Goal: Task Accomplishment & Management: Complete application form

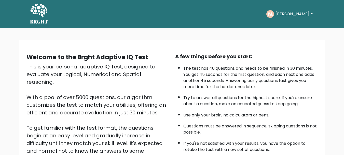
scroll to position [79, 0]
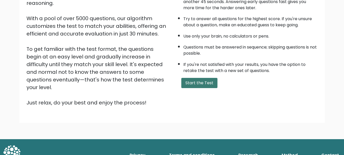
click at [200, 85] on button "Start the Test" at bounding box center [199, 83] width 36 height 10
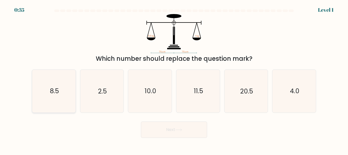
click at [53, 101] on icon "8.5" at bounding box center [54, 91] width 43 height 43
click at [174, 79] on input "a. 8.5" at bounding box center [174, 77] width 0 height 1
radio input "true"
click at [187, 128] on button "Next" at bounding box center [174, 129] width 66 height 16
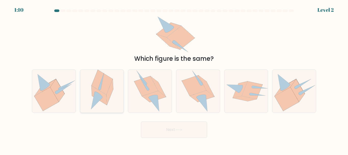
click at [98, 90] on icon at bounding box center [98, 95] width 15 height 19
click at [174, 79] on input "b." at bounding box center [174, 77] width 0 height 1
radio input "true"
click at [175, 125] on button "Next" at bounding box center [174, 129] width 66 height 16
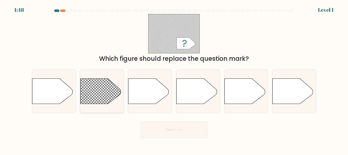
click at [102, 95] on line at bounding box center [128, 68] width 173 height 173
click at [174, 79] on input "b." at bounding box center [174, 77] width 0 height 1
radio input "true"
click at [169, 129] on button "Next" at bounding box center [174, 129] width 66 height 16
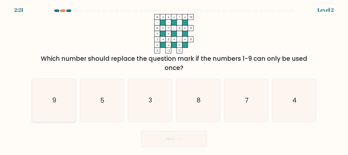
click at [51, 91] on icon "9" at bounding box center [54, 100] width 43 height 43
click at [174, 79] on input "a. 9" at bounding box center [174, 77] width 0 height 1
radio input "true"
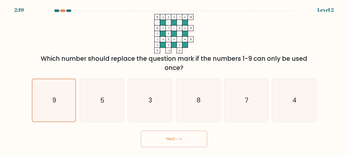
click at [177, 135] on button "Next" at bounding box center [174, 138] width 66 height 16
click at [177, 136] on button "Next" at bounding box center [174, 138] width 66 height 16
click at [169, 138] on button "Next" at bounding box center [174, 138] width 66 height 16
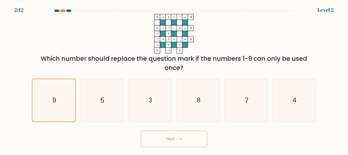
click at [169, 138] on button "Next" at bounding box center [174, 138] width 66 height 16
click at [169, 139] on button "Next" at bounding box center [174, 138] width 66 height 16
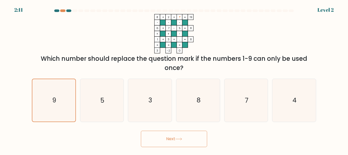
click at [169, 139] on button "Next" at bounding box center [174, 138] width 66 height 16
click at [172, 139] on button "Next" at bounding box center [174, 138] width 66 height 16
click at [49, 102] on icon "9" at bounding box center [54, 100] width 42 height 42
click at [174, 79] on input "a. 9" at bounding box center [174, 77] width 0 height 1
click at [183, 136] on button "Next" at bounding box center [174, 138] width 66 height 16
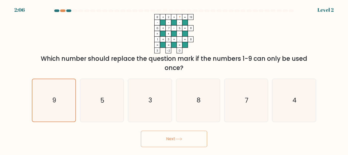
click at [183, 136] on button "Next" at bounding box center [174, 138] width 66 height 16
click at [182, 137] on icon at bounding box center [178, 138] width 7 height 3
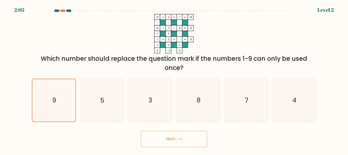
click at [182, 137] on icon at bounding box center [178, 138] width 7 height 3
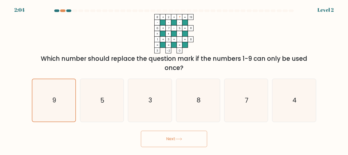
click at [182, 137] on icon at bounding box center [178, 138] width 7 height 3
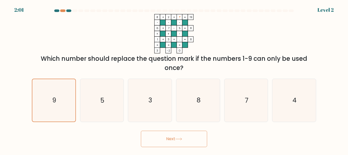
click at [141, 130] on button "Next" at bounding box center [174, 138] width 66 height 16
click at [61, 98] on icon "9" at bounding box center [54, 100] width 42 height 42
click at [174, 79] on input "a. 9" at bounding box center [174, 77] width 0 height 1
click at [61, 98] on icon "9" at bounding box center [54, 100] width 42 height 42
click at [174, 79] on input "a. 9" at bounding box center [174, 77] width 0 height 1
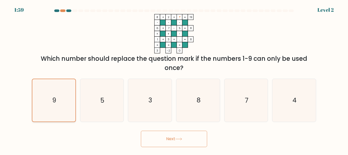
click at [61, 98] on icon "9" at bounding box center [54, 100] width 42 height 42
click at [174, 79] on input "a. 9" at bounding box center [174, 77] width 0 height 1
click at [58, 99] on icon "9" at bounding box center [54, 100] width 42 height 42
click at [174, 79] on input "a. 9" at bounding box center [174, 77] width 0 height 1
click at [59, 112] on icon "9" at bounding box center [54, 100] width 42 height 42
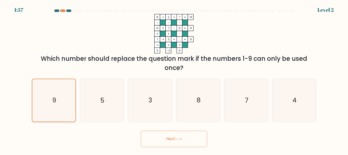
click at [174, 79] on input "a. 9" at bounding box center [174, 77] width 0 height 1
click at [171, 140] on button "Next" at bounding box center [174, 138] width 66 height 16
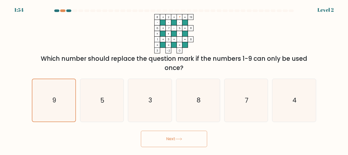
click at [171, 140] on button "Next" at bounding box center [174, 138] width 66 height 16
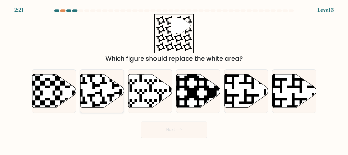
click at [109, 94] on icon at bounding box center [102, 90] width 44 height 33
click at [174, 79] on input "b." at bounding box center [174, 77] width 0 height 1
radio input "true"
click at [173, 133] on button "Next" at bounding box center [174, 129] width 66 height 16
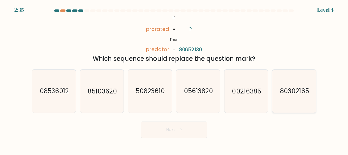
click at [289, 86] on icon "80302165" at bounding box center [294, 91] width 43 height 43
click at [174, 79] on input "f. 80302165" at bounding box center [174, 77] width 0 height 1
radio input "true"
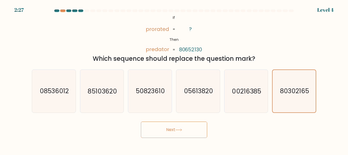
click at [186, 125] on button "Next" at bounding box center [174, 129] width 66 height 16
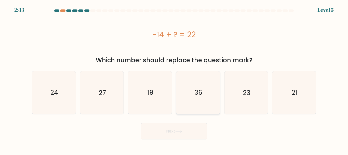
click at [201, 92] on text "36" at bounding box center [199, 92] width 8 height 9
click at [174, 79] on input "d. 36" at bounding box center [174, 77] width 0 height 1
radio input "true"
click at [183, 128] on button "Next" at bounding box center [174, 131] width 66 height 16
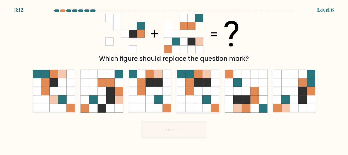
click at [196, 87] on icon at bounding box center [198, 82] width 8 height 8
click at [174, 79] on input "d." at bounding box center [174, 77] width 0 height 1
radio input "true"
click at [186, 128] on button "Next" at bounding box center [174, 129] width 66 height 16
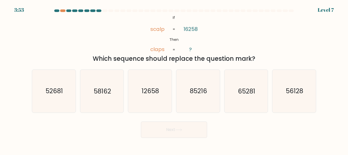
click at [186, 128] on button "Next" at bounding box center [174, 129] width 66 height 16
click at [238, 50] on div "@import url('https://fonts.googleapis.com/css?family=Abril+Fatface:400,100,100i…" at bounding box center [174, 38] width 290 height 49
click at [245, 92] on text "65281" at bounding box center [246, 91] width 17 height 9
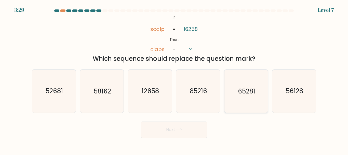
click at [174, 79] on input "e. 65281" at bounding box center [174, 77] width 0 height 1
radio input "true"
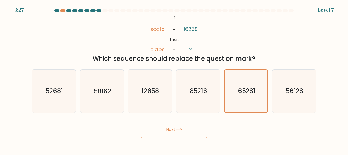
click at [184, 131] on button "Next" at bounding box center [174, 129] width 66 height 16
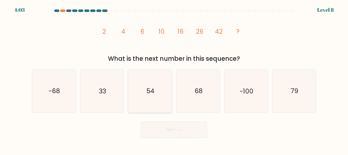
click at [155, 94] on icon "54" at bounding box center [150, 91] width 43 height 43
click at [174, 79] on input "c. 54" at bounding box center [174, 77] width 0 height 1
radio input "true"
click at [155, 95] on icon "54" at bounding box center [150, 91] width 42 height 42
click at [174, 79] on input "c. 54" at bounding box center [174, 77] width 0 height 1
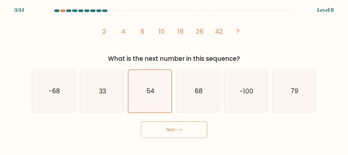
click at [175, 127] on button "Next" at bounding box center [174, 129] width 66 height 16
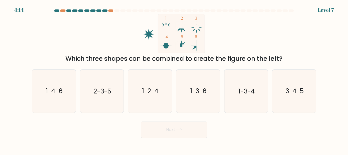
click at [220, 43] on icon "1 2 3 4 5 6" at bounding box center [173, 33] width 137 height 39
click at [251, 90] on text "1-3-4" at bounding box center [246, 91] width 16 height 9
click at [174, 79] on input "e. 1-3-4" at bounding box center [174, 77] width 0 height 1
radio input "true"
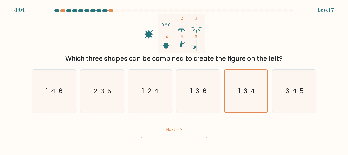
click at [165, 133] on button "Next" at bounding box center [174, 129] width 66 height 16
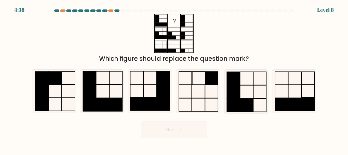
click at [237, 92] on rect at bounding box center [233, 91] width 13 height 13
click at [174, 79] on input "e." at bounding box center [174, 77] width 0 height 1
radio input "true"
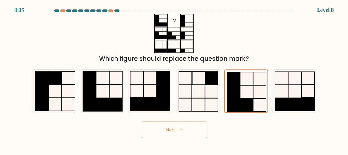
click at [165, 130] on button "Next" at bounding box center [174, 129] width 66 height 16
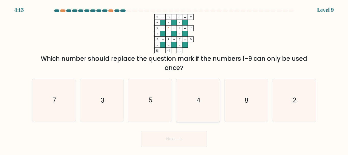
click at [198, 99] on text "4" at bounding box center [198, 100] width 4 height 9
click at [174, 79] on input "d. 4" at bounding box center [174, 77] width 0 height 1
radio input "true"
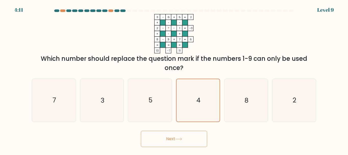
click at [189, 132] on button "Next" at bounding box center [174, 138] width 66 height 16
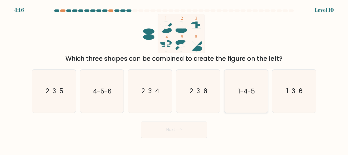
click at [246, 85] on icon "1-4-5" at bounding box center [246, 91] width 43 height 43
click at [174, 79] on input "e. 1-4-5" at bounding box center [174, 77] width 0 height 1
radio input "true"
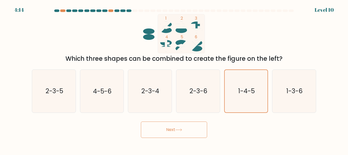
click at [177, 133] on button "Next" at bounding box center [174, 129] width 66 height 16
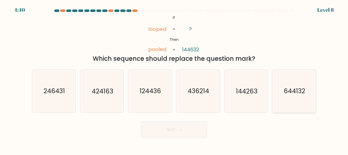
click at [301, 92] on text "644132" at bounding box center [294, 91] width 21 height 9
click at [174, 79] on input "f. 644132" at bounding box center [174, 77] width 0 height 1
radio input "true"
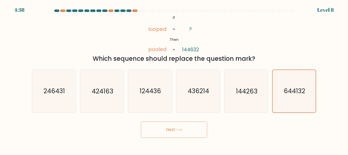
click at [171, 129] on button "Next" at bounding box center [174, 129] width 66 height 16
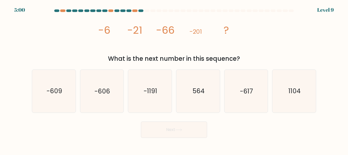
click at [170, 129] on button "Next" at bounding box center [174, 129] width 66 height 16
click at [231, 108] on icon "-617" at bounding box center [246, 91] width 43 height 43
click at [174, 79] on input "e. -617" at bounding box center [174, 77] width 0 height 1
radio input "true"
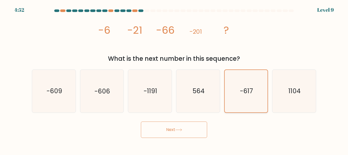
click at [255, 93] on icon "-617" at bounding box center [246, 91] width 42 height 42
click at [174, 79] on input "e. -617" at bounding box center [174, 77] width 0 height 1
click at [170, 129] on button "Next" at bounding box center [174, 129] width 66 height 16
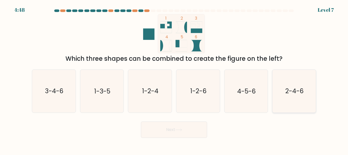
click at [297, 90] on text "2-4-6" at bounding box center [294, 91] width 18 height 9
click at [174, 79] on input "f. 2-4-6" at bounding box center [174, 77] width 0 height 1
radio input "true"
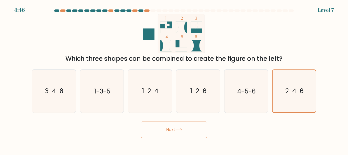
click at [195, 128] on button "Next" at bounding box center [174, 129] width 66 height 16
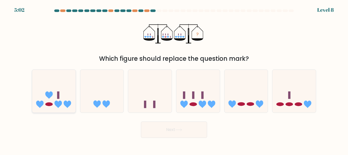
click at [61, 94] on icon at bounding box center [54, 91] width 44 height 36
click at [174, 79] on input "a." at bounding box center [174, 77] width 0 height 1
radio input "true"
click at [61, 94] on icon at bounding box center [53, 91] width 43 height 36
click at [174, 79] on input "a." at bounding box center [174, 77] width 0 height 1
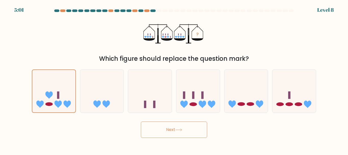
click at [171, 130] on button "Next" at bounding box center [174, 129] width 66 height 16
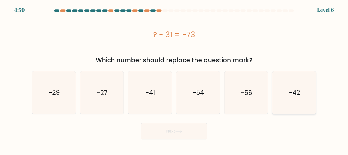
click at [292, 88] on text "-42" at bounding box center [294, 92] width 11 height 9
click at [174, 79] on input "f. -42" at bounding box center [174, 77] width 0 height 1
radio input "true"
click at [217, 125] on div "Next" at bounding box center [174, 129] width 290 height 19
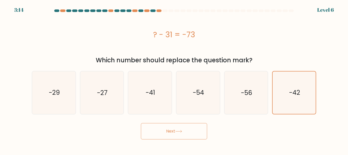
click at [181, 133] on button "Next" at bounding box center [174, 131] width 66 height 16
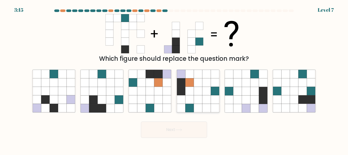
click at [196, 89] on icon at bounding box center [198, 91] width 8 height 8
click at [174, 79] on input "d." at bounding box center [174, 77] width 0 height 1
radio input "true"
click at [169, 129] on button "Next" at bounding box center [174, 129] width 66 height 16
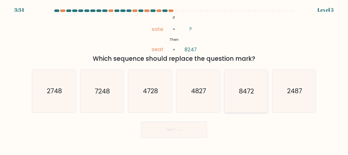
click at [242, 91] on text "8472" at bounding box center [246, 91] width 15 height 9
click at [174, 79] on input "e. 8472" at bounding box center [174, 77] width 0 height 1
radio input "true"
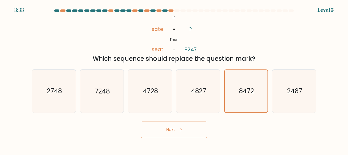
click at [188, 128] on button "Next" at bounding box center [174, 129] width 66 height 16
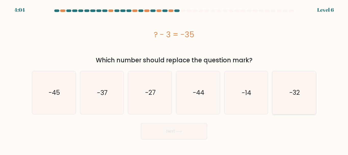
click at [294, 98] on icon "-32" at bounding box center [294, 92] width 43 height 43
click at [174, 79] on input "f. -32" at bounding box center [174, 77] width 0 height 1
radio input "true"
click at [186, 133] on button "Next" at bounding box center [174, 131] width 66 height 16
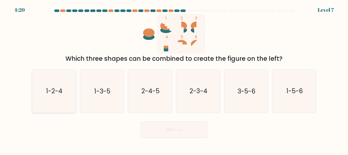
click at [55, 91] on text "1-2-4" at bounding box center [54, 91] width 16 height 9
click at [174, 79] on input "a. 1-2-4" at bounding box center [174, 77] width 0 height 1
radio input "true"
click at [170, 128] on button "Next" at bounding box center [174, 129] width 66 height 16
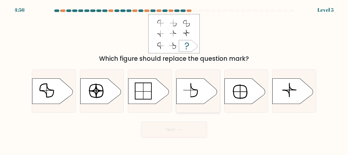
click at [202, 92] on icon at bounding box center [196, 90] width 41 height 25
click at [174, 79] on input "d." at bounding box center [174, 77] width 0 height 1
radio input "true"
click at [188, 121] on button "Next" at bounding box center [174, 129] width 66 height 16
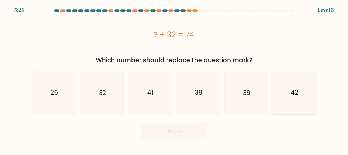
click at [294, 86] on icon "42" at bounding box center [294, 92] width 43 height 43
click at [174, 79] on input "f. 42" at bounding box center [174, 77] width 0 height 1
radio input "true"
click at [170, 136] on button "Next" at bounding box center [174, 131] width 66 height 16
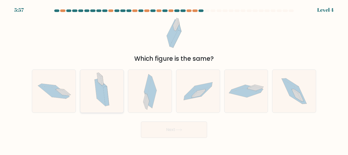
click at [114, 89] on icon at bounding box center [102, 91] width 24 height 43
click at [174, 79] on input "b." at bounding box center [174, 77] width 0 height 1
radio input "true"
click at [181, 129] on icon at bounding box center [178, 129] width 7 height 3
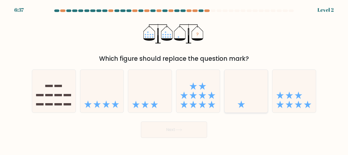
click at [237, 93] on icon at bounding box center [246, 91] width 44 height 36
click at [174, 79] on input "e." at bounding box center [174, 77] width 0 height 1
radio input "true"
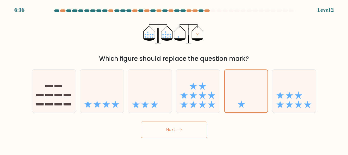
click at [191, 130] on button "Next" at bounding box center [174, 129] width 66 height 16
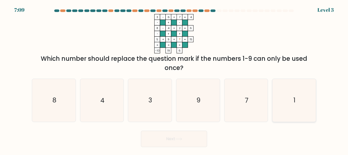
click at [292, 106] on icon "1" at bounding box center [294, 100] width 43 height 43
click at [174, 79] on input "f. 1" at bounding box center [174, 77] width 0 height 1
radio input "true"
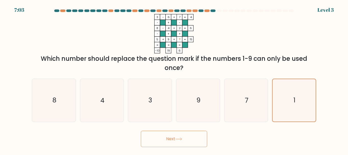
click at [180, 138] on icon at bounding box center [178, 138] width 7 height 3
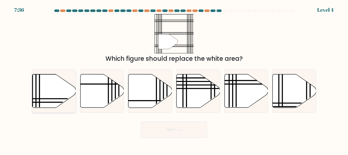
click at [40, 85] on icon at bounding box center [54, 90] width 44 height 33
click at [174, 79] on input "a." at bounding box center [174, 77] width 0 height 1
radio input "true"
click at [172, 127] on button "Next" at bounding box center [174, 129] width 66 height 16
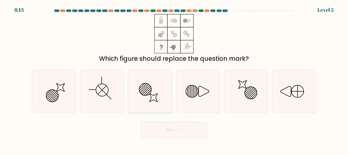
click at [150, 96] on icon at bounding box center [153, 97] width 8 height 8
click at [174, 79] on input "c." at bounding box center [174, 77] width 0 height 1
radio input "true"
click at [174, 127] on button "Next" at bounding box center [174, 129] width 66 height 16
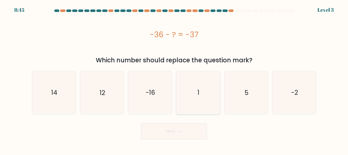
click at [207, 90] on icon "1" at bounding box center [198, 92] width 43 height 43
click at [174, 79] on input "d. 1" at bounding box center [174, 77] width 0 height 1
radio input "true"
click at [174, 129] on button "Next" at bounding box center [174, 131] width 66 height 16
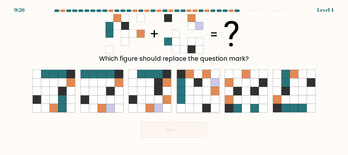
click at [190, 95] on icon at bounding box center [189, 91] width 8 height 8
click at [174, 79] on input "d." at bounding box center [174, 77] width 0 height 1
radio input "true"
click at [182, 129] on icon at bounding box center [178, 129] width 7 height 3
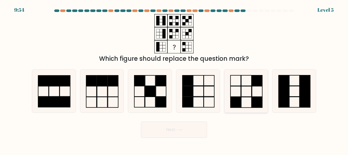
click at [240, 88] on icon at bounding box center [246, 91] width 43 height 43
click at [174, 79] on input "e." at bounding box center [174, 77] width 0 height 1
radio input "true"
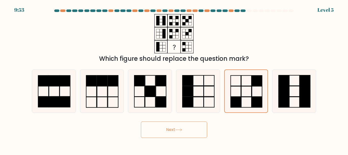
click at [186, 130] on button "Next" at bounding box center [174, 129] width 66 height 16
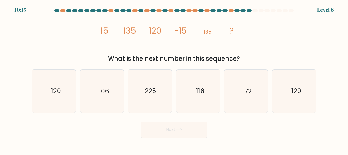
click at [186, 130] on button "Next" at bounding box center [174, 129] width 66 height 16
drag, startPoint x: 186, startPoint y: 130, endPoint x: 91, endPoint y: 104, distance: 97.6
click at [91, 104] on form at bounding box center [174, 73] width 348 height 128
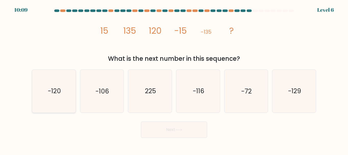
click at [51, 92] on text "-120" at bounding box center [54, 91] width 13 height 9
click at [174, 79] on input "a. -120" at bounding box center [174, 77] width 0 height 1
radio input "true"
click at [164, 129] on button "Next" at bounding box center [174, 129] width 66 height 16
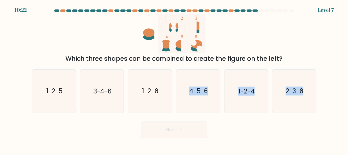
drag, startPoint x: 155, startPoint y: 120, endPoint x: 173, endPoint y: 85, distance: 39.7
click at [173, 85] on form at bounding box center [174, 73] width 348 height 128
click at [267, 22] on div "1 2 3 4 5 6 Which three shapes can be combined to create the figure on the left?" at bounding box center [174, 38] width 290 height 49
click at [149, 89] on text "1-2-6" at bounding box center [150, 91] width 16 height 9
click at [174, 79] on input "c. 1-2-6" at bounding box center [174, 77] width 0 height 1
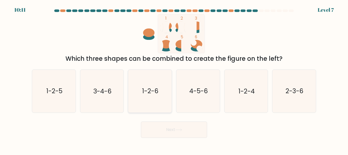
radio input "true"
click at [180, 126] on button "Next" at bounding box center [174, 129] width 66 height 16
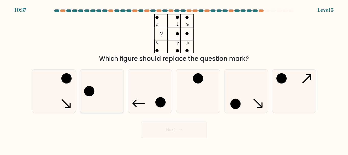
click at [100, 93] on icon at bounding box center [101, 91] width 43 height 43
click at [174, 79] on input "b." at bounding box center [174, 77] width 0 height 1
radio input "true"
click at [180, 133] on button "Next" at bounding box center [174, 129] width 66 height 16
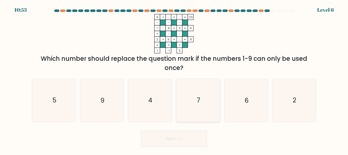
click at [200, 107] on icon "7" at bounding box center [198, 100] width 43 height 43
click at [174, 79] on input "d. 7" at bounding box center [174, 77] width 0 height 1
radio input "true"
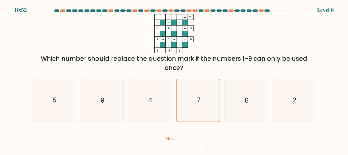
click at [179, 142] on button "Next" at bounding box center [174, 138] width 66 height 16
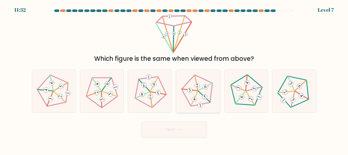
click at [196, 94] on 548 at bounding box center [194, 98] width 12 height 15
click at [174, 79] on input "d." at bounding box center [174, 77] width 0 height 1
radio input "true"
click at [175, 131] on button "Next" at bounding box center [174, 129] width 66 height 16
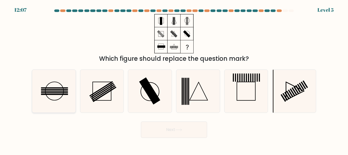
click at [54, 90] on icon at bounding box center [54, 91] width 43 height 43
click at [174, 79] on input "a." at bounding box center [174, 77] width 0 height 1
radio input "true"
click at [54, 90] on icon at bounding box center [54, 91] width 42 height 42
click at [174, 79] on input "a." at bounding box center [174, 77] width 0 height 1
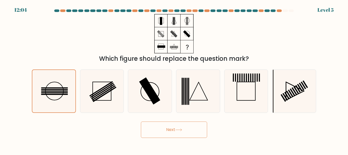
click at [180, 126] on button "Next" at bounding box center [174, 129] width 66 height 16
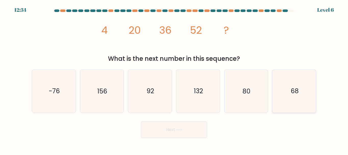
click at [292, 89] on text "68" at bounding box center [295, 91] width 8 height 9
click at [174, 79] on input "f. 68" at bounding box center [174, 77] width 0 height 1
radio input "true"
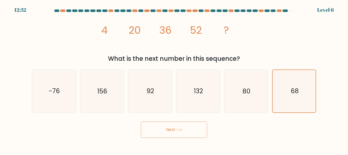
click at [196, 128] on button "Next" at bounding box center [174, 129] width 66 height 16
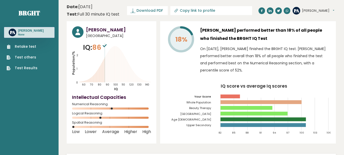
click at [181, 86] on text "Upper Secondary" at bounding box center [197, 107] width 40 height 42
click at [192, 86] on icon "IQ score vs average Iq scores 82 85 88 91 94 97 100 103 106 Your Score Whole Po…" at bounding box center [247, 111] width 165 height 54
